Goal: Communication & Community: Answer question/provide support

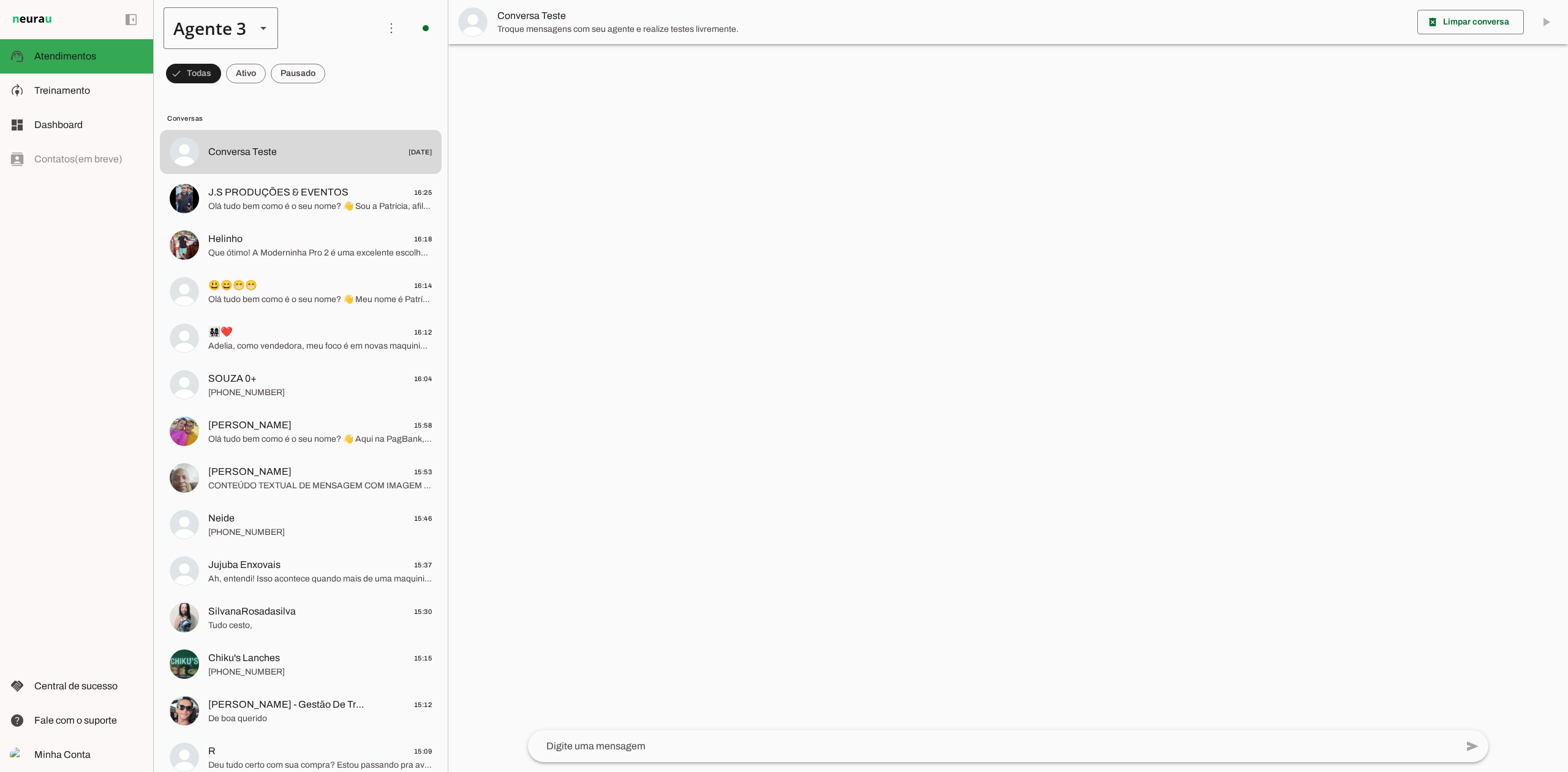
click at [229, 18] on div "Agente 3" at bounding box center [204, 28] width 82 height 42
click at [327, 63] on md-item "Agente 1" at bounding box center [384, 78] width 114 height 34
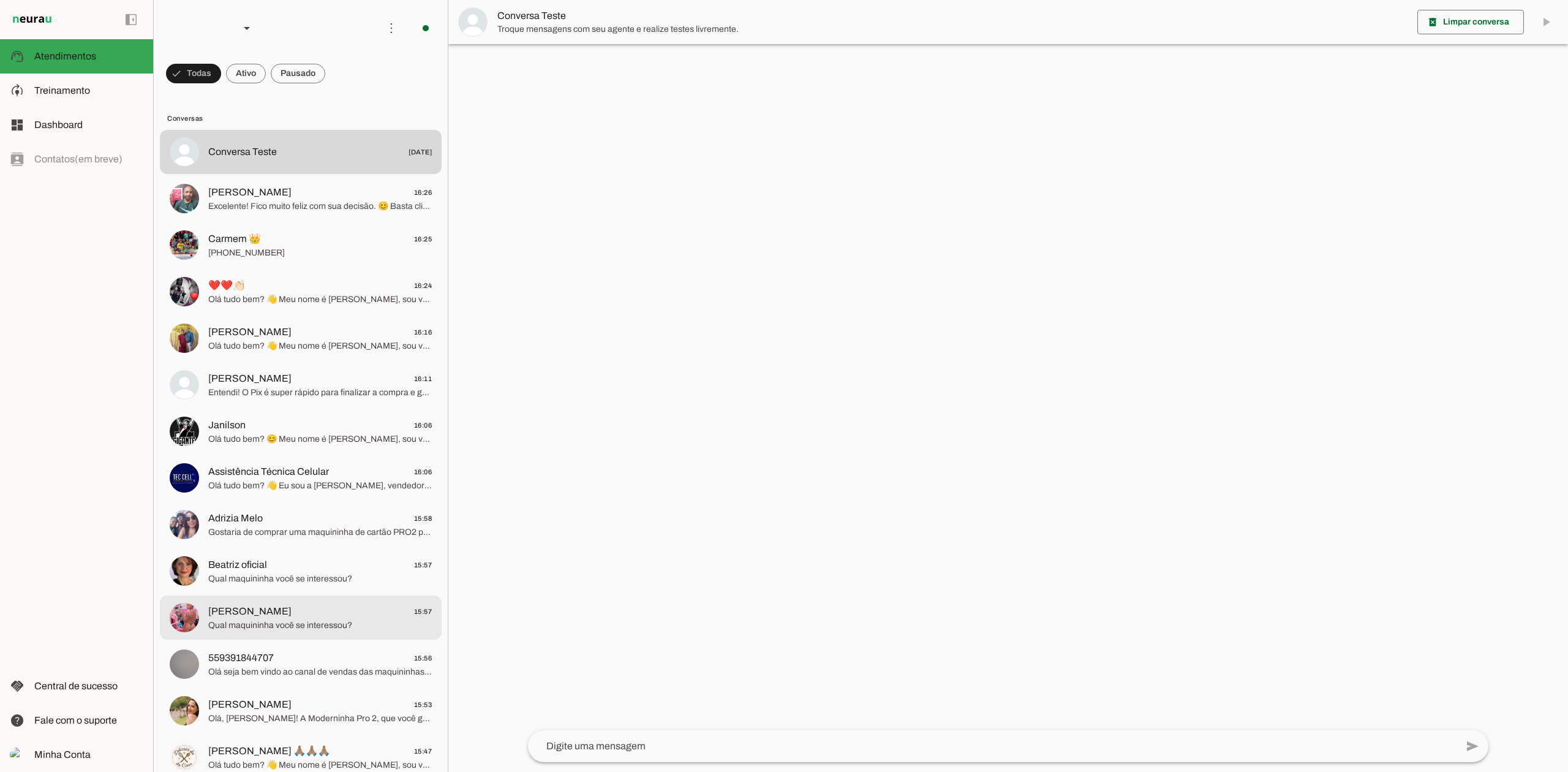
click at [371, 605] on span "[PERSON_NAME] 15:57" at bounding box center [320, 612] width 224 height 15
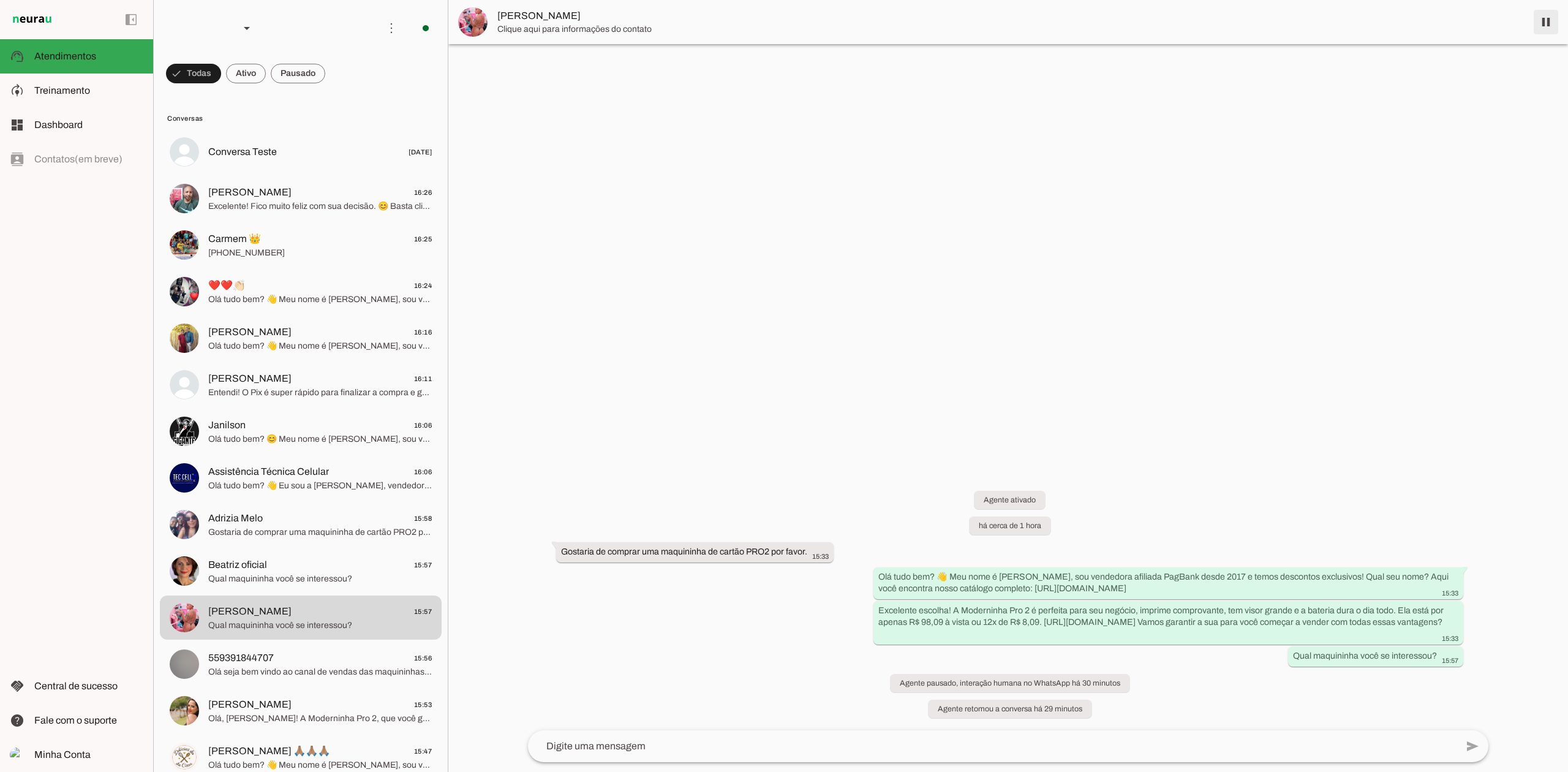
click at [1549, 32] on span at bounding box center [1545, 22] width 29 height 29
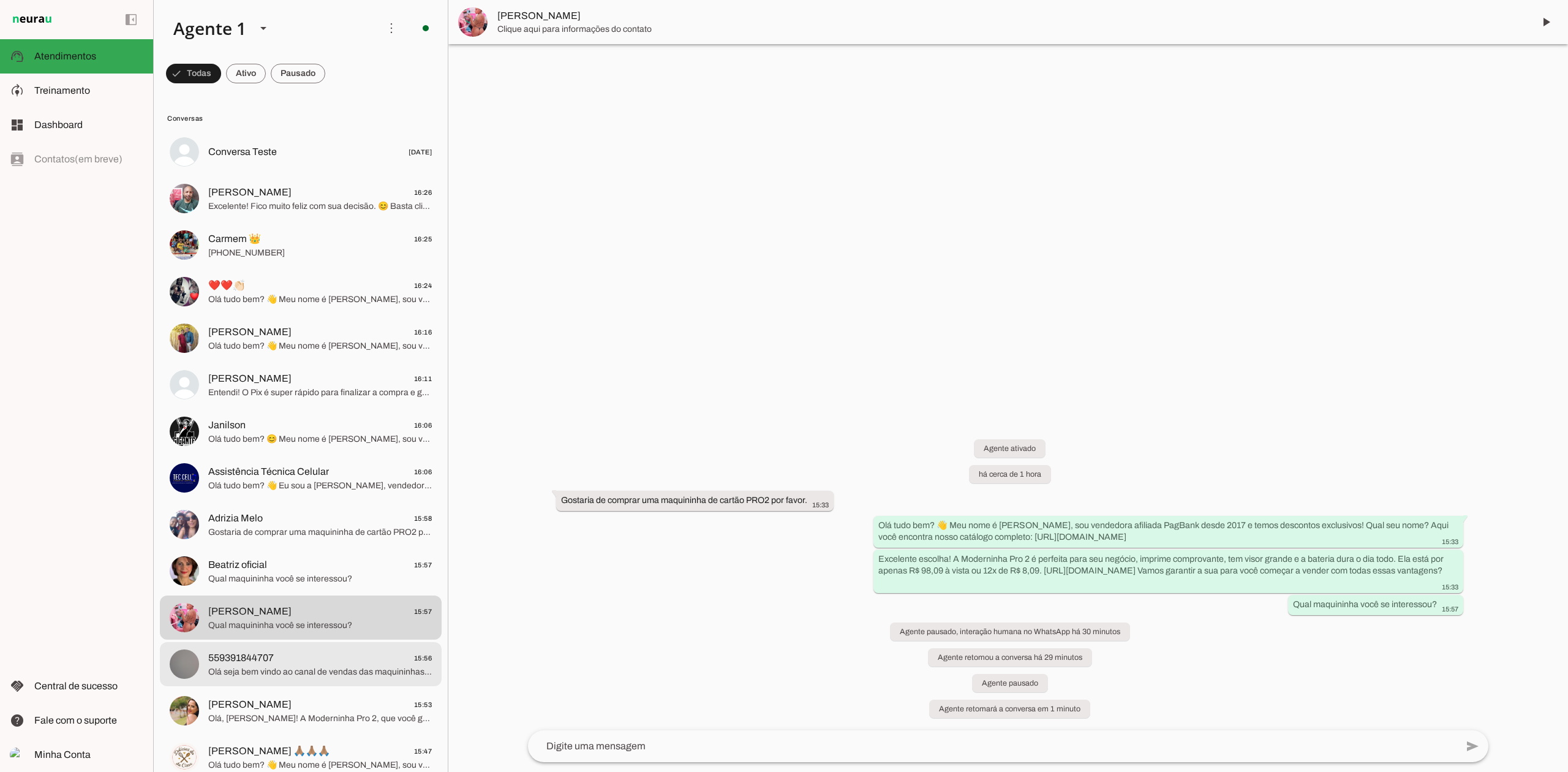
click at [347, 671] on span "Olá seja bem vindo ao canal de vendas das maquininhas do PagBank! Escolha a maq…" at bounding box center [320, 672] width 224 height 12
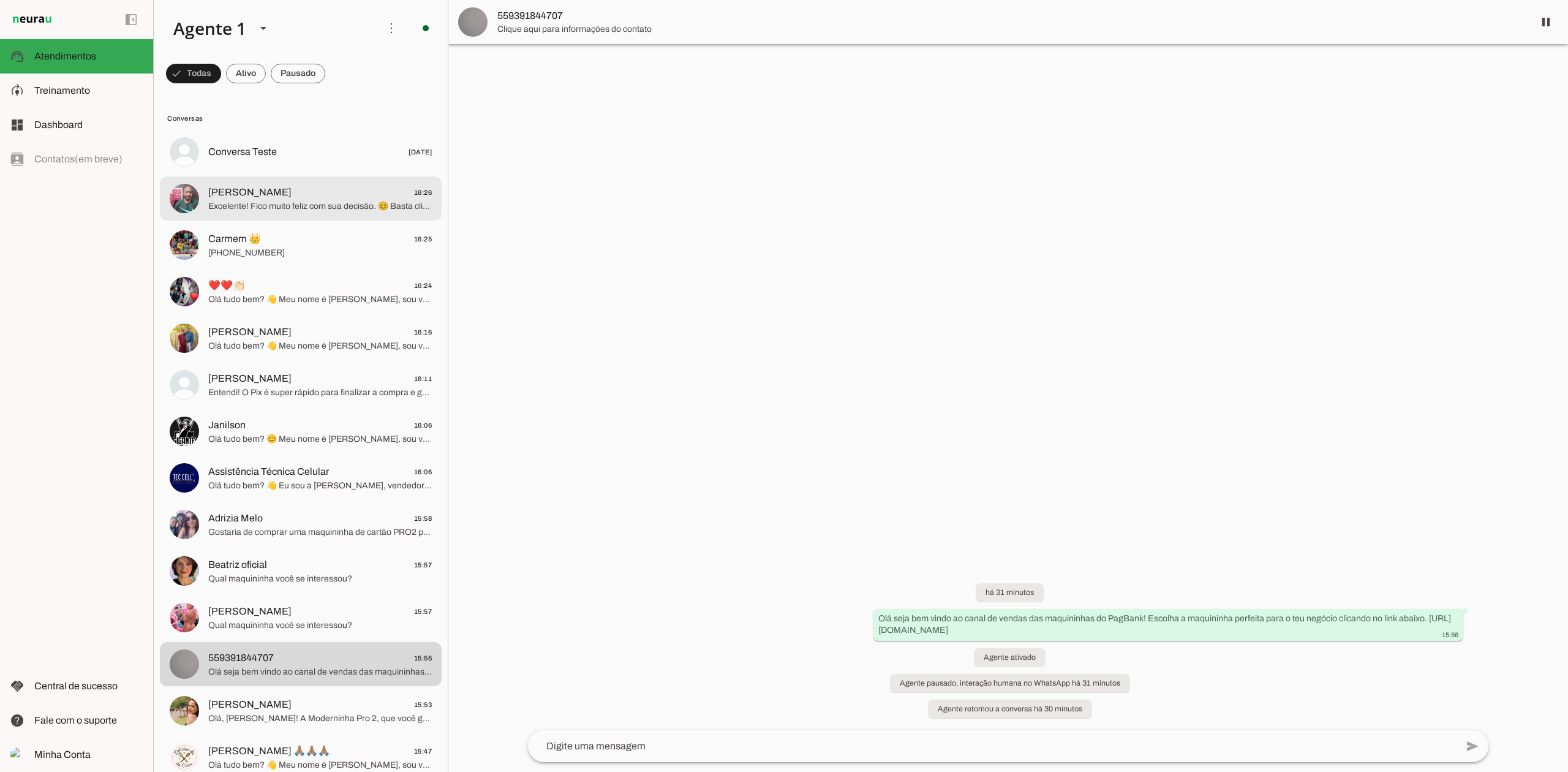
click at [348, 202] on span "Excelente! Fico muito feliz com sua decisão. 😊 Basta clicar neste link para fin…" at bounding box center [320, 206] width 224 height 12
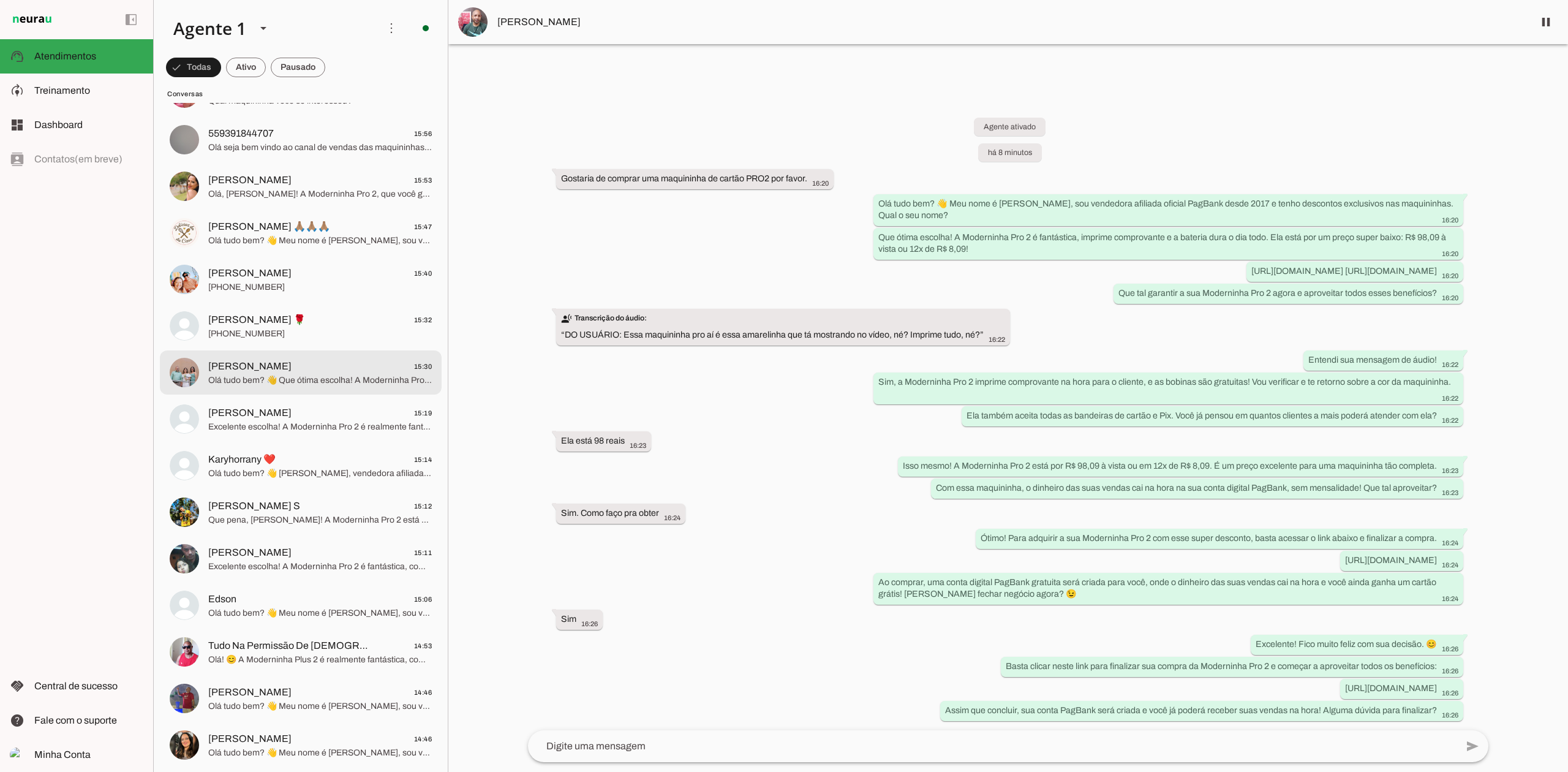
scroll to position [572, 0]
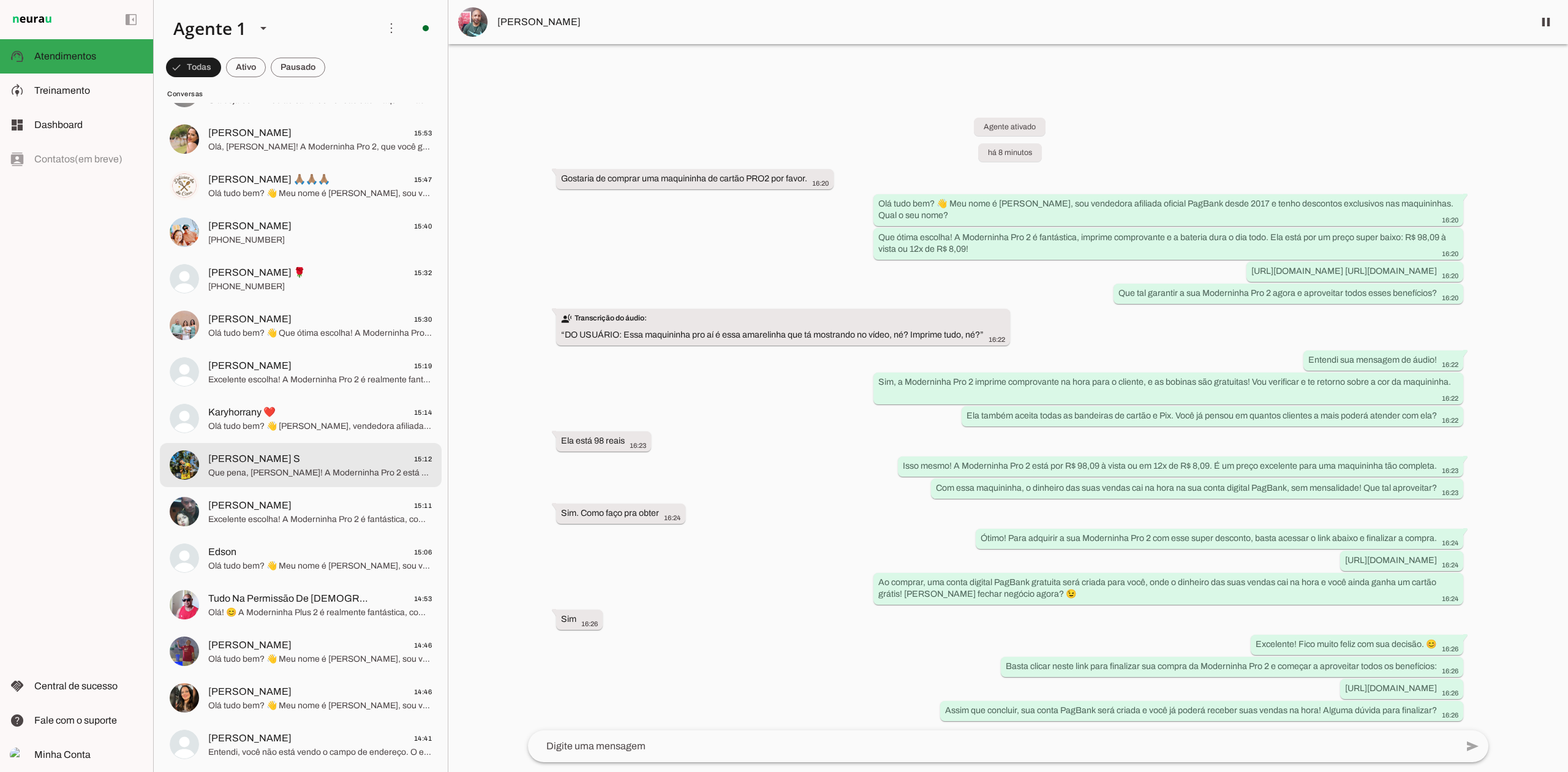
click at [344, 474] on span "Que pena, [PERSON_NAME]! A Moderninha Pro 2 está com um preço incrível e a prom…" at bounding box center [320, 472] width 224 height 12
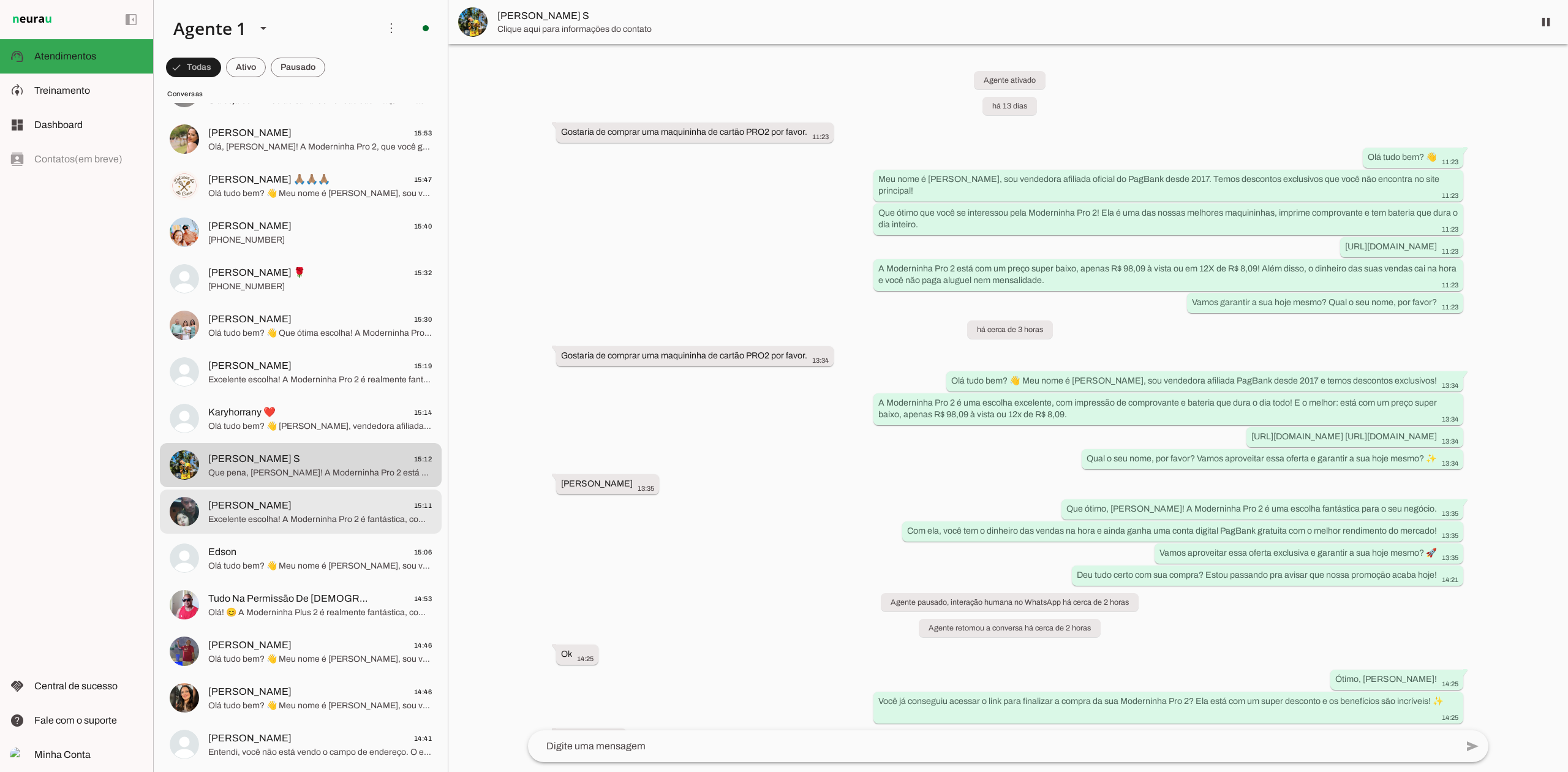
scroll to position [97, 0]
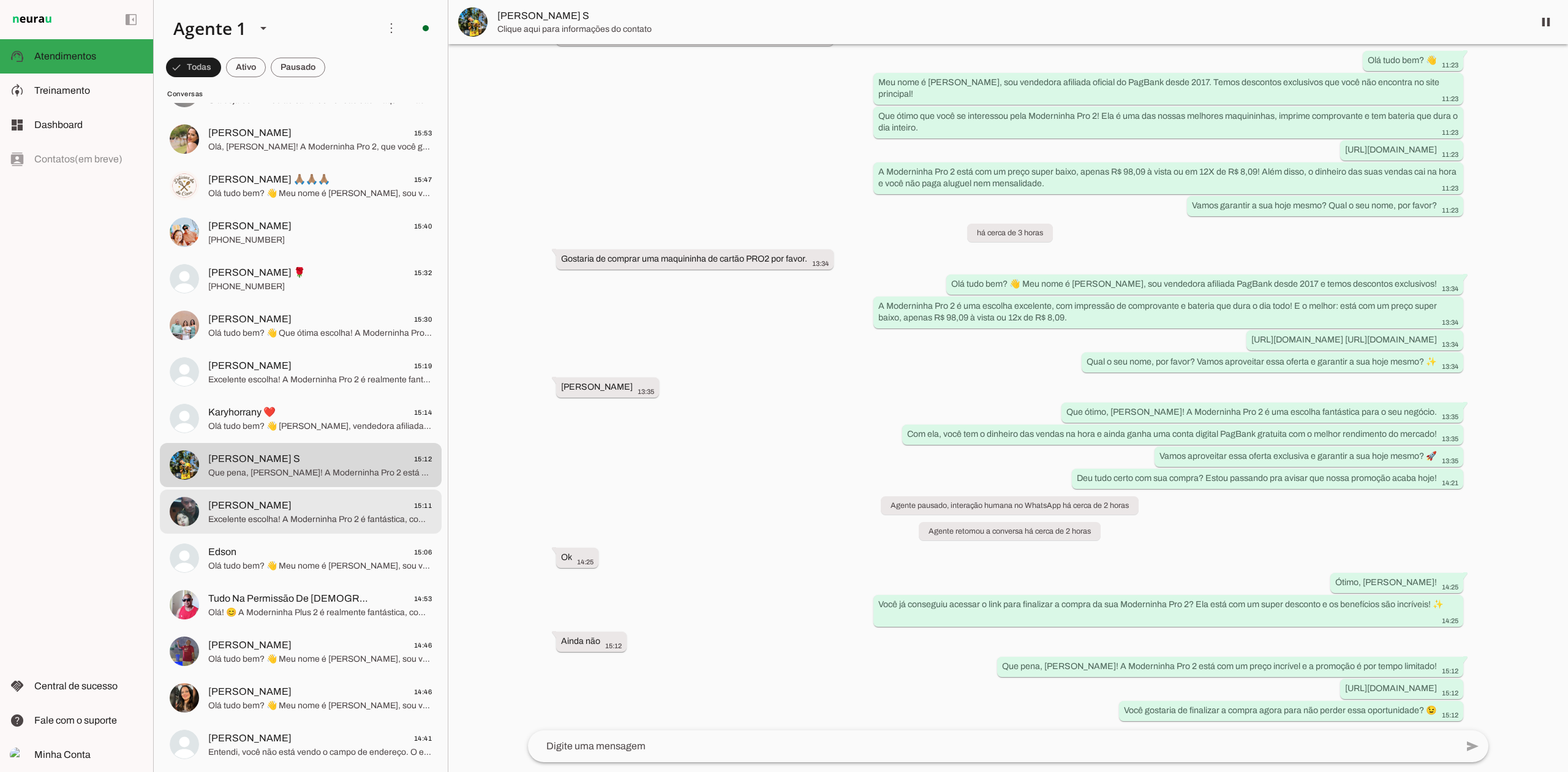
click at [348, 515] on span "Excelente escolha! A Moderninha Pro 2 é fantástica, com visor grande, imprime c…" at bounding box center [320, 519] width 224 height 12
